Goal: Task Accomplishment & Management: Manage account settings

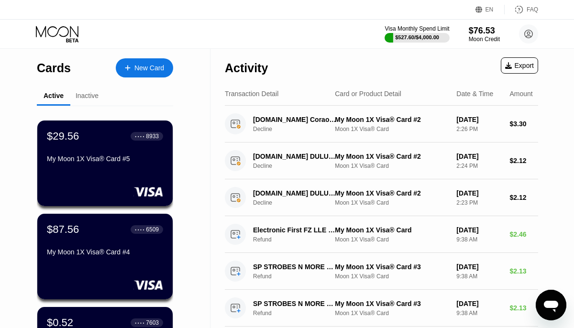
click at [87, 99] on div "Inactive" at bounding box center [87, 96] width 23 height 8
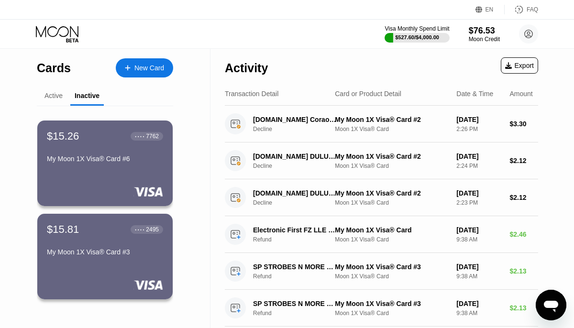
click at [52, 96] on div "Active" at bounding box center [53, 96] width 18 height 8
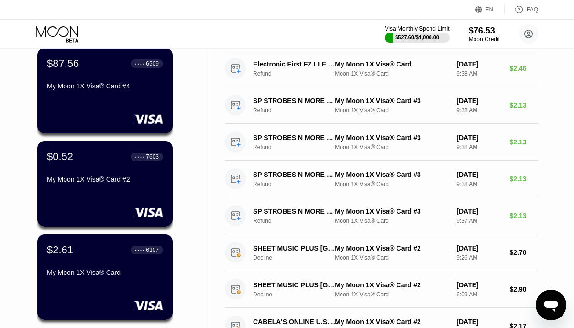
scroll to position [166, 0]
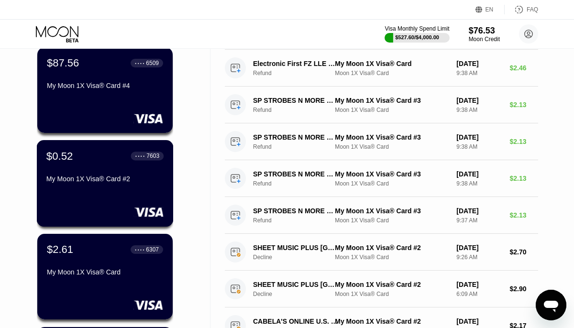
click at [93, 191] on div "$0.52 ● ● ● ● 7603 My Moon 1X Visa® Card #2" at bounding box center [105, 183] width 137 height 87
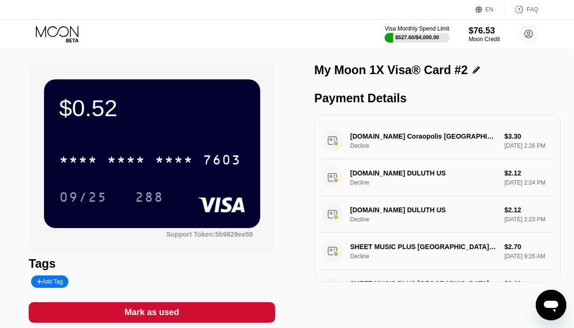
click at [133, 314] on div "Mark as used" at bounding box center [151, 312] width 55 height 11
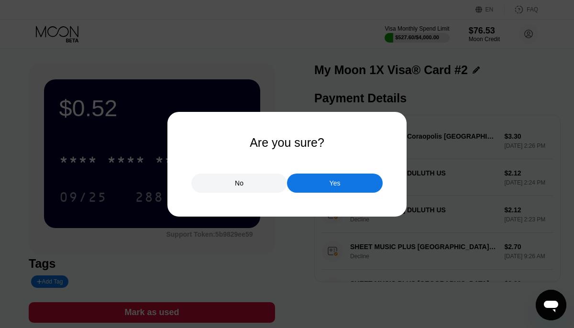
click at [332, 185] on div "Yes" at bounding box center [335, 183] width 11 height 9
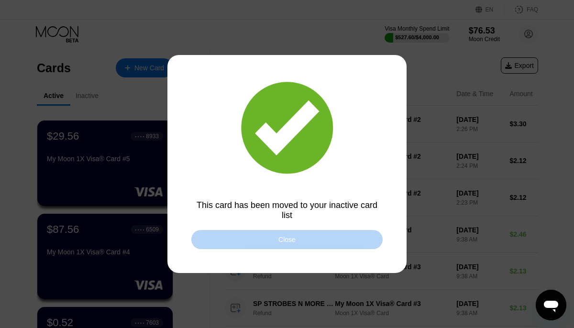
click at [298, 236] on div "Close" at bounding box center [286, 239] width 191 height 19
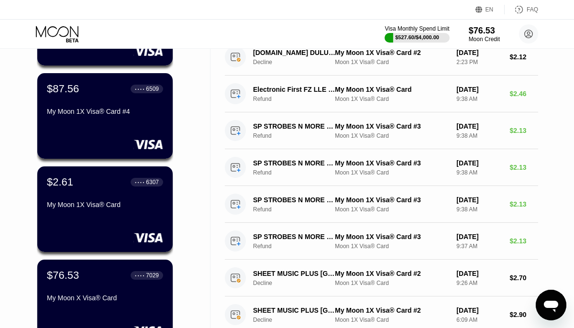
scroll to position [143, 0]
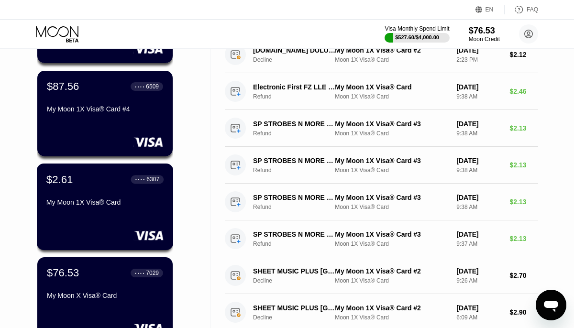
click at [155, 212] on div "$2.61 ● ● ● ● 6307 My Moon 1X Visa® Card" at bounding box center [105, 207] width 137 height 87
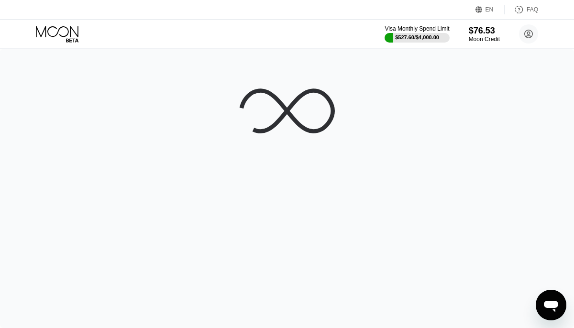
scroll to position [0, 0]
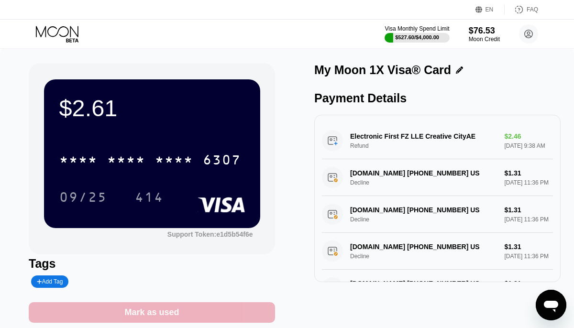
click at [171, 314] on div "Mark as used" at bounding box center [151, 312] width 55 height 11
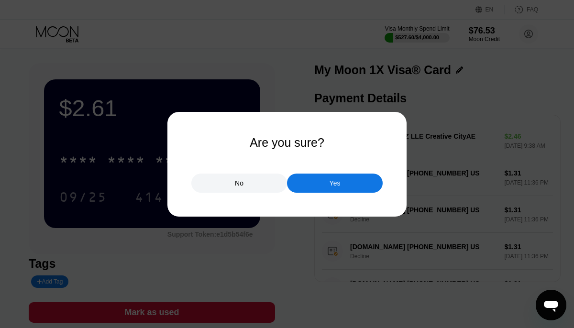
click at [337, 177] on div "Yes" at bounding box center [335, 183] width 96 height 19
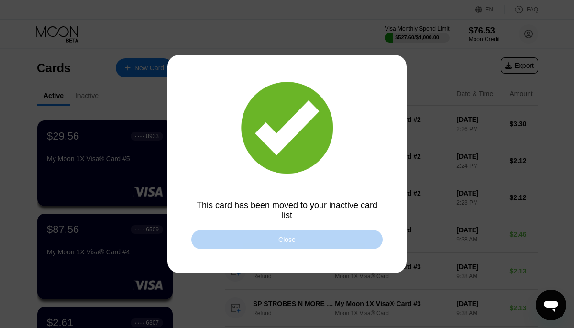
click at [308, 236] on div "Close" at bounding box center [286, 239] width 191 height 19
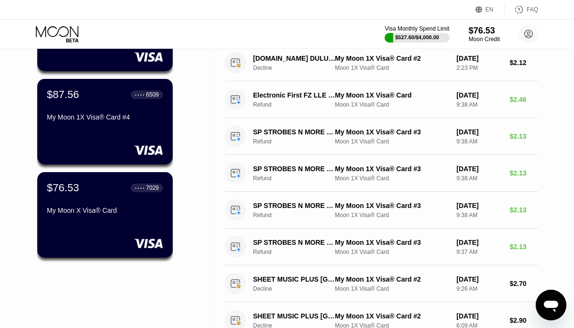
scroll to position [137, 0]
